Goal: Transaction & Acquisition: Purchase product/service

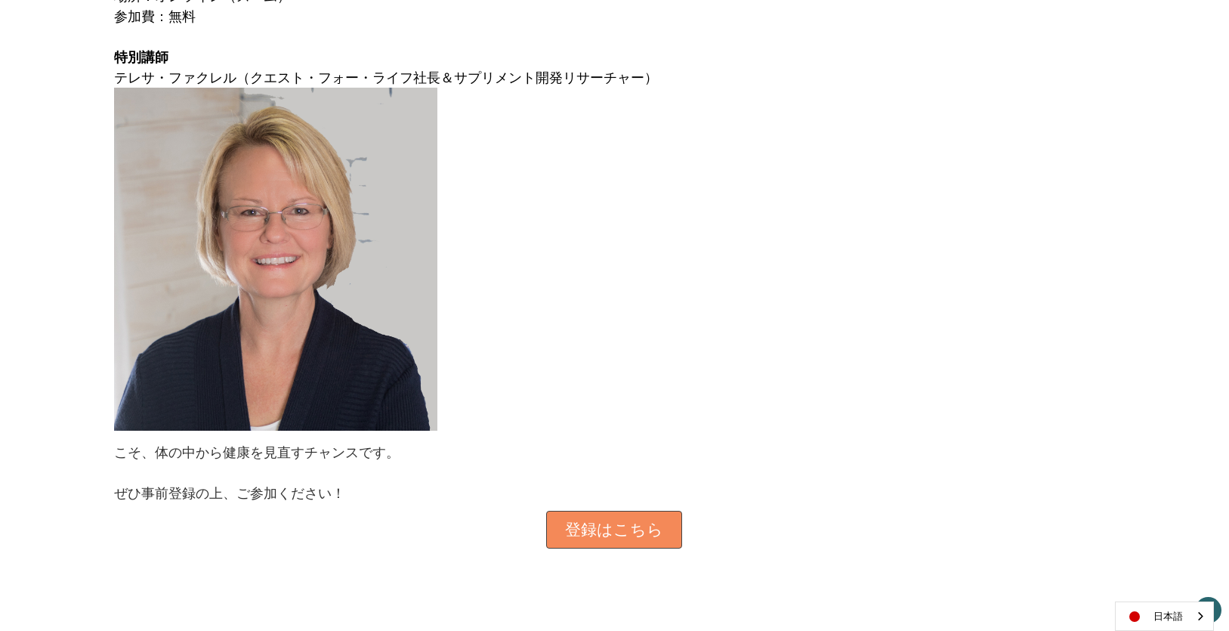
scroll to position [1360, 0]
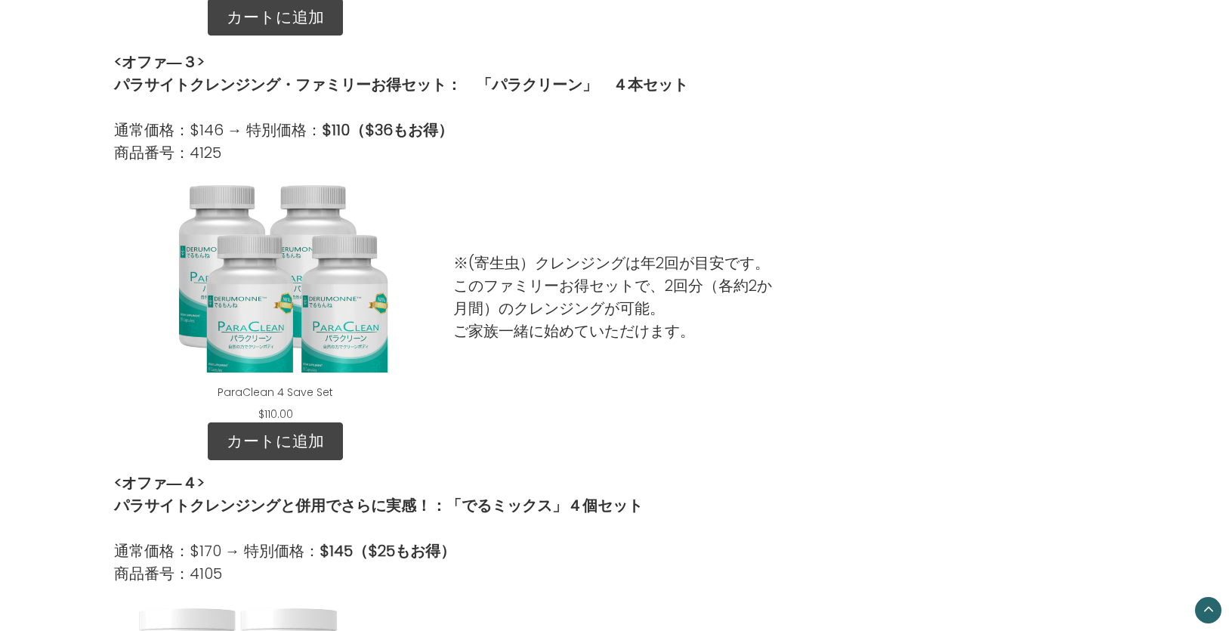
scroll to position [907, 0]
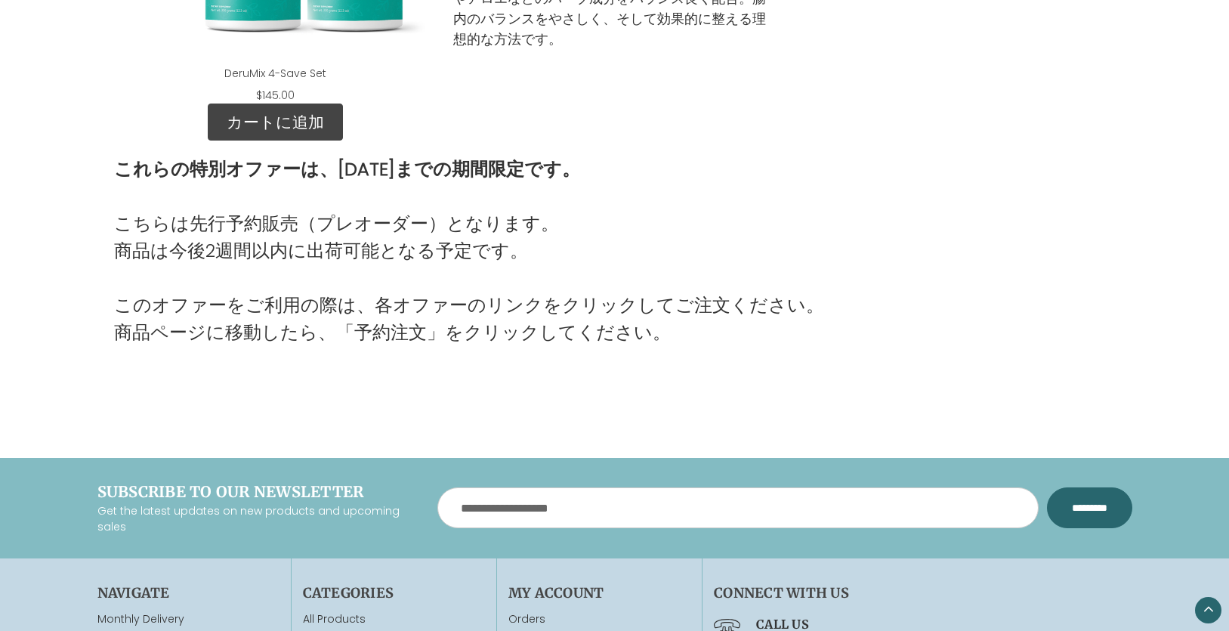
scroll to position [2015, 0]
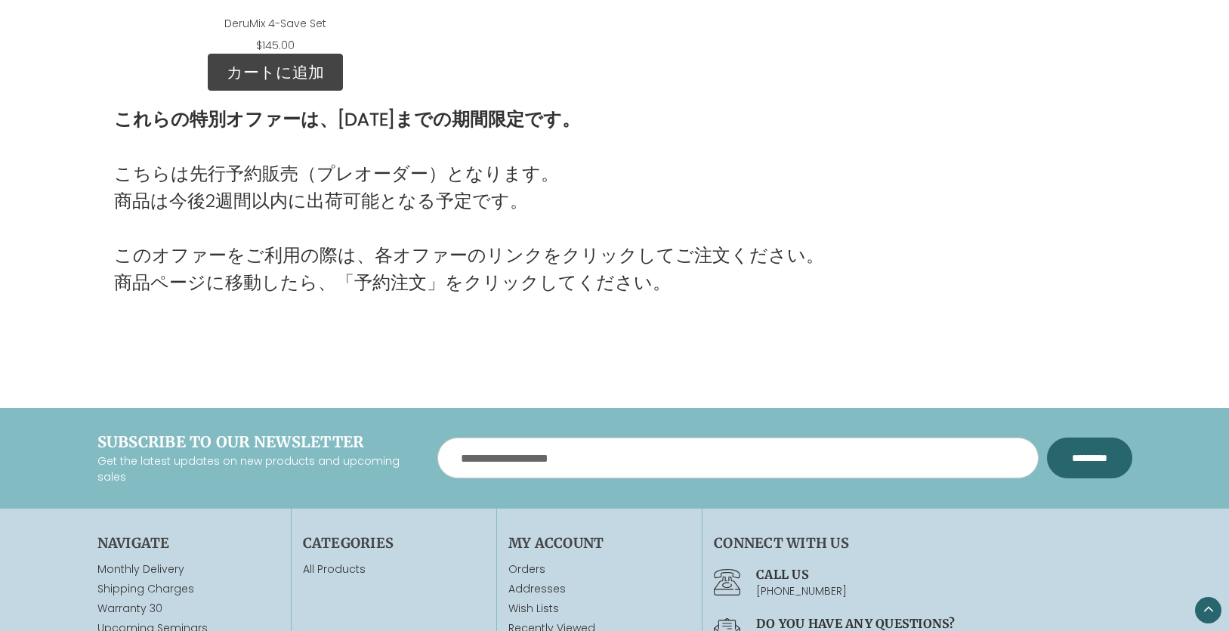
click at [457, 196] on p "こちらは先行予約販売（プレオーダー）となります。 商品は今後2週間以内に出荷可能となる予定です。" at bounding box center [469, 187] width 710 height 54
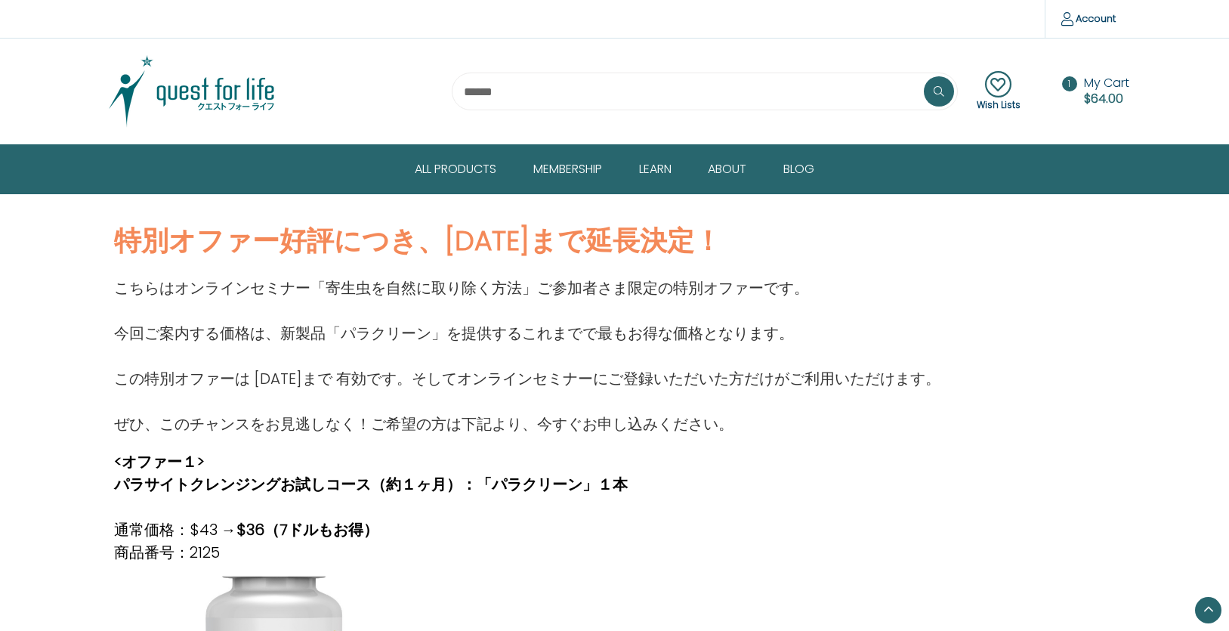
scroll to position [2015, 0]
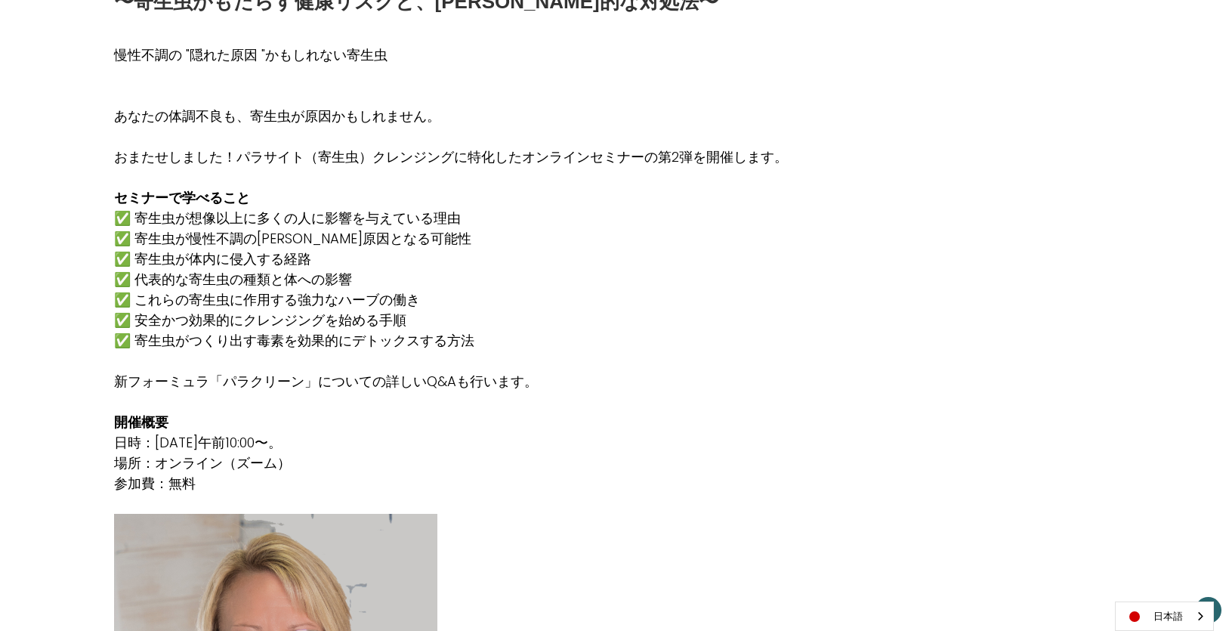
scroll to position [957, 0]
